Goal: Transaction & Acquisition: Purchase product/service

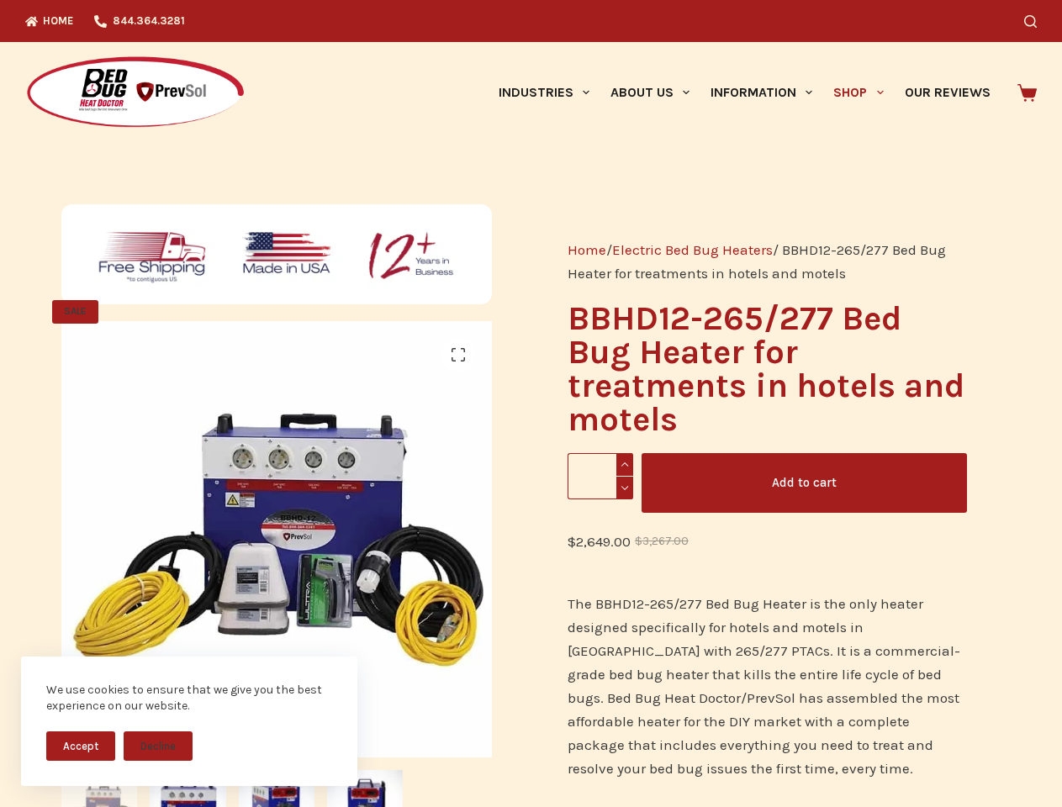
click at [81, 746] on button "Accept" at bounding box center [80, 745] width 69 height 29
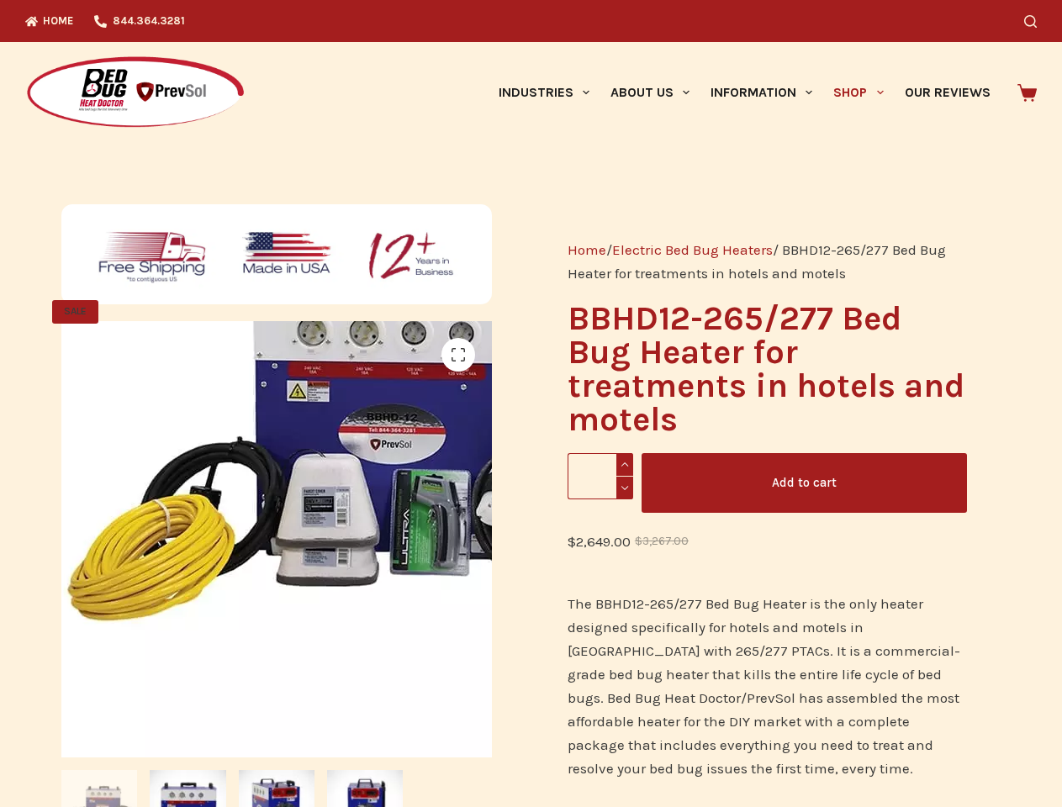
click at [158, 746] on img at bounding box center [365, 448] width 630 height 630
click at [1036, 21] on icon "Search" at bounding box center [1030, 21] width 13 height 13
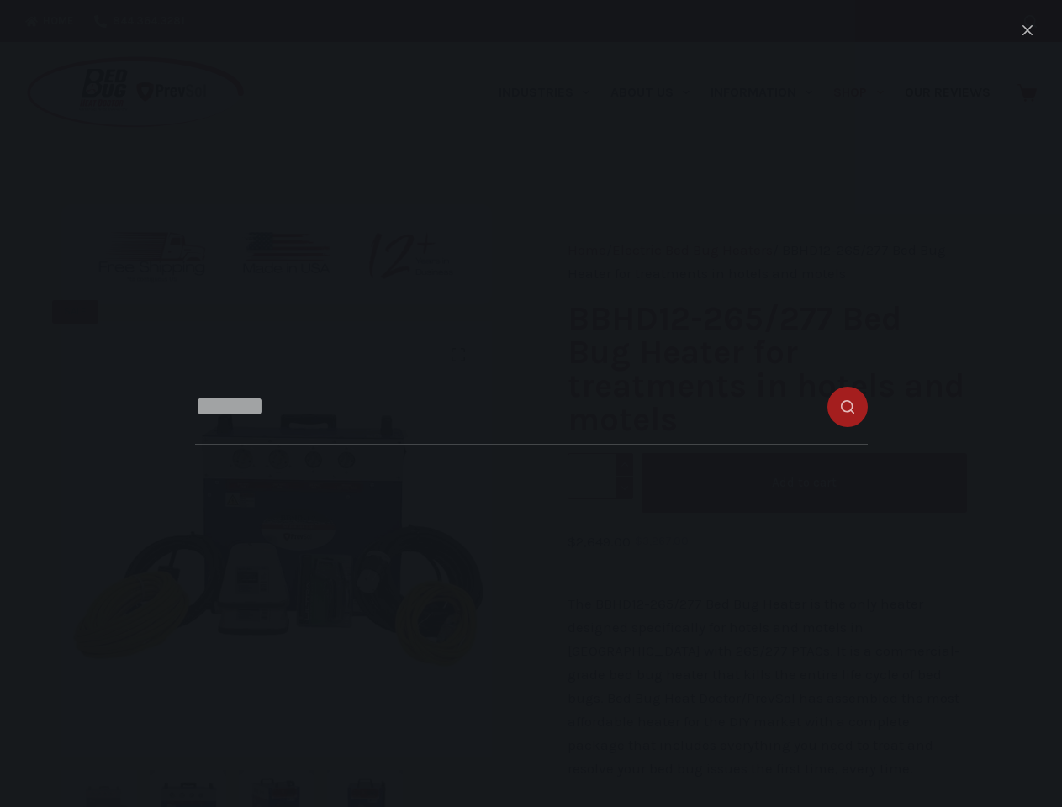
click at [550, 92] on link "Industries" at bounding box center [544, 92] width 112 height 101
click at [656, 92] on link "About Us" at bounding box center [649, 92] width 100 height 101
click at [768, 92] on link "Information" at bounding box center [761, 92] width 123 height 101
click at [865, 92] on link "Shop" at bounding box center [858, 92] width 71 height 101
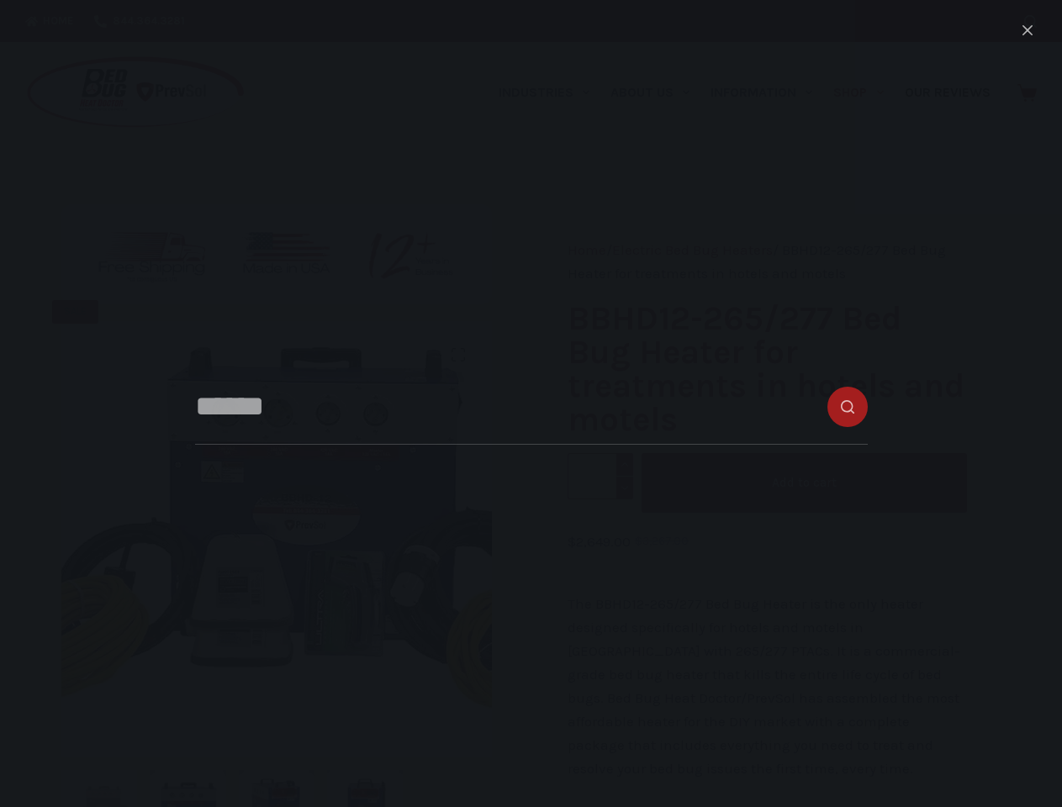
click at [273, 564] on img at bounding box center [280, 529] width 630 height 630
